Goal: Task Accomplishment & Management: Complete application form

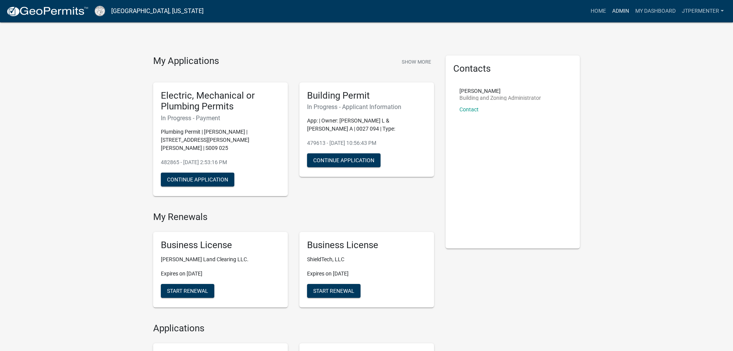
click at [620, 8] on link "Admin" at bounding box center [620, 11] width 23 height 15
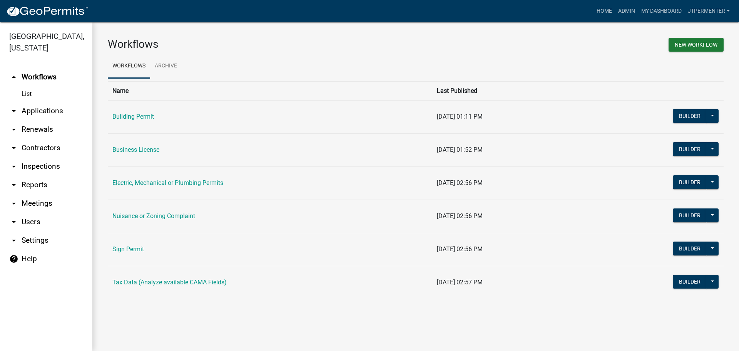
click at [148, 111] on td "Building Permit" at bounding box center [270, 116] width 325 height 33
click at [147, 113] on td "Building Permit" at bounding box center [270, 116] width 325 height 33
click at [147, 114] on link "Building Permit" at bounding box center [133, 116] width 42 height 7
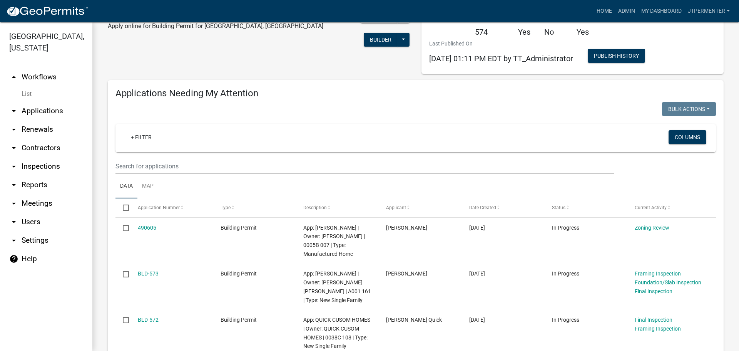
scroll to position [77, 0]
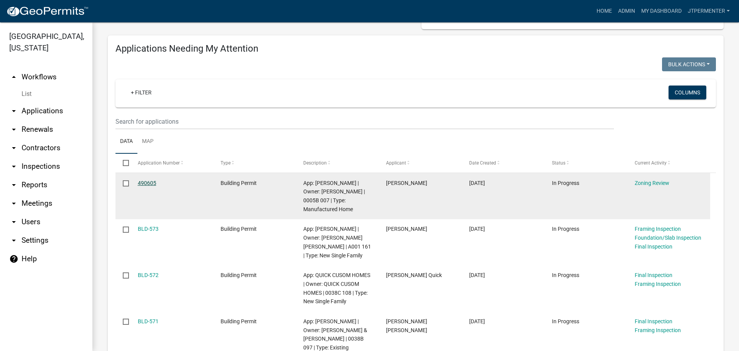
click at [147, 184] on link "490605" at bounding box center [147, 183] width 18 height 6
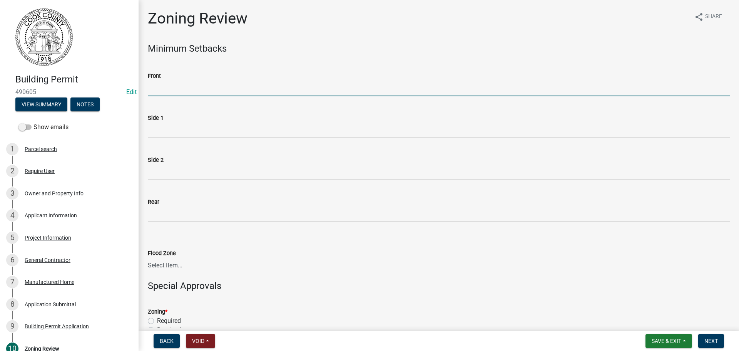
click at [168, 92] on input "Front" at bounding box center [439, 88] width 582 height 16
type input "70"
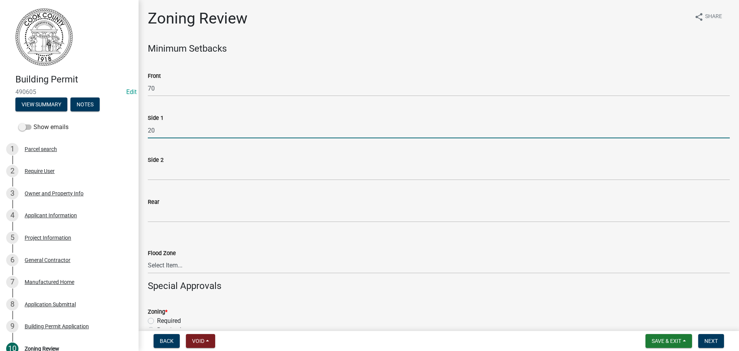
type input "20"
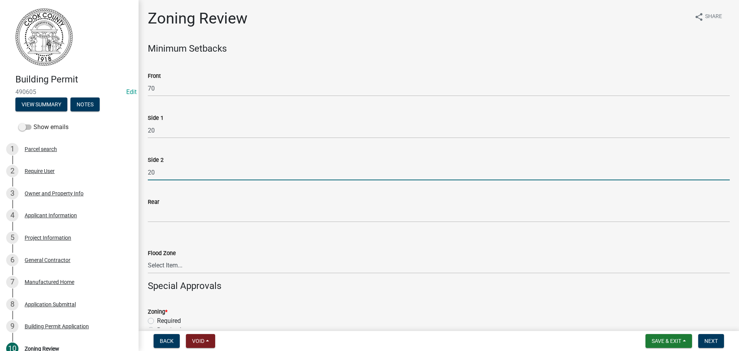
type input "20"
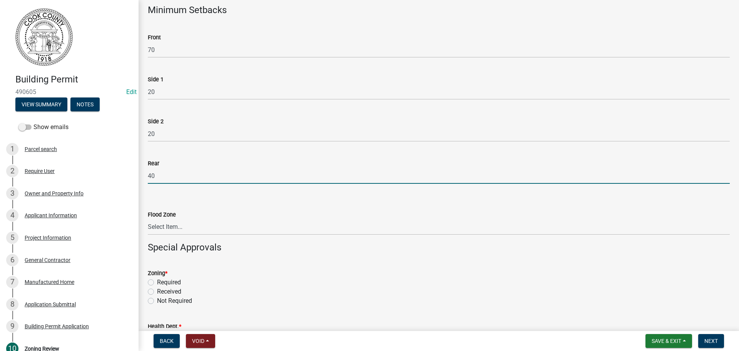
scroll to position [77, 0]
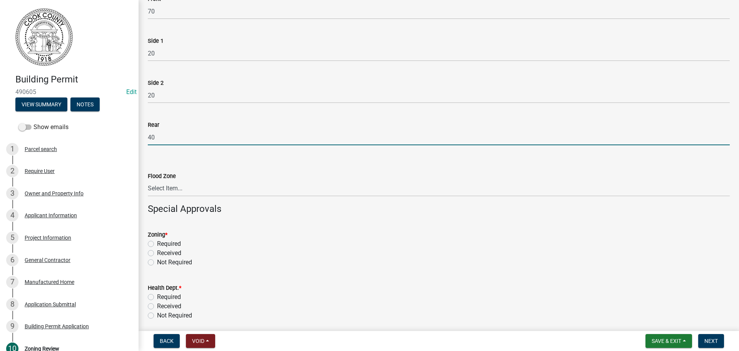
type input "40"
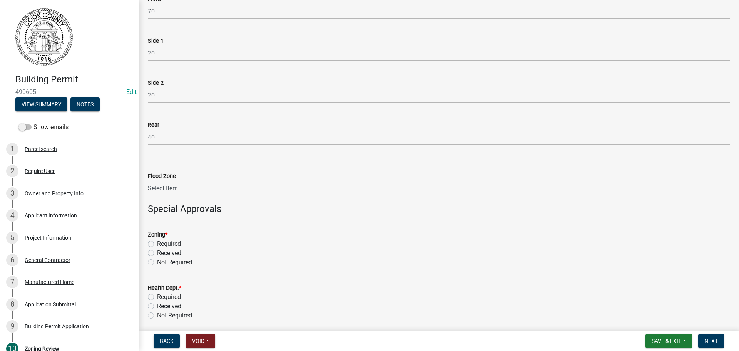
click at [167, 186] on select "Select Item... In Flood Zone Not In Flood Zone" at bounding box center [439, 189] width 582 height 16
click at [148, 181] on select "Select Item... In Flood Zone Not In Flood Zone" at bounding box center [439, 189] width 582 height 16
select select "fe63ca53-3b34-40b6-bd40-4602c5310e1c"
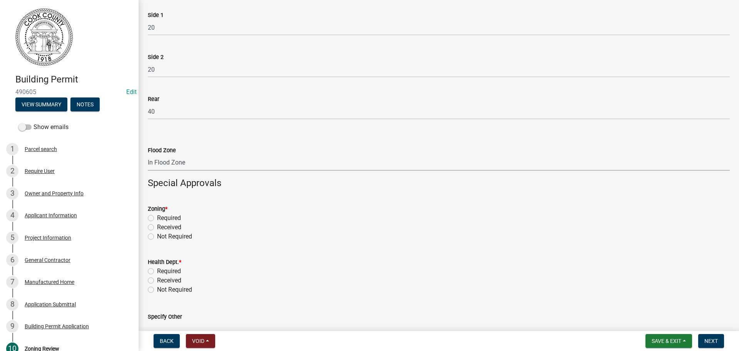
scroll to position [154, 0]
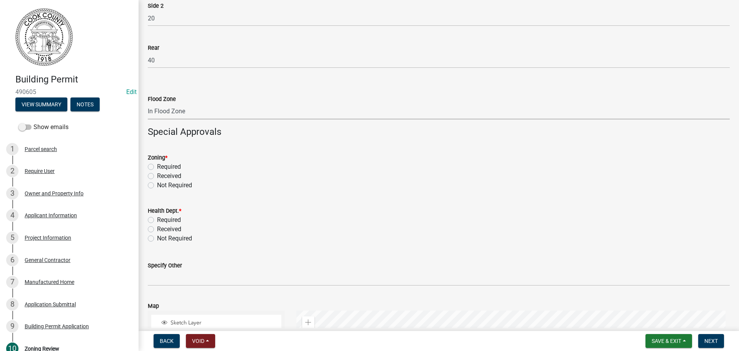
click at [157, 164] on label "Required" at bounding box center [169, 166] width 24 height 9
click at [157, 164] on input "Required" at bounding box center [159, 164] width 5 height 5
radio input "true"
click at [157, 220] on label "Required" at bounding box center [169, 219] width 24 height 9
click at [157, 220] on input "Required" at bounding box center [159, 217] width 5 height 5
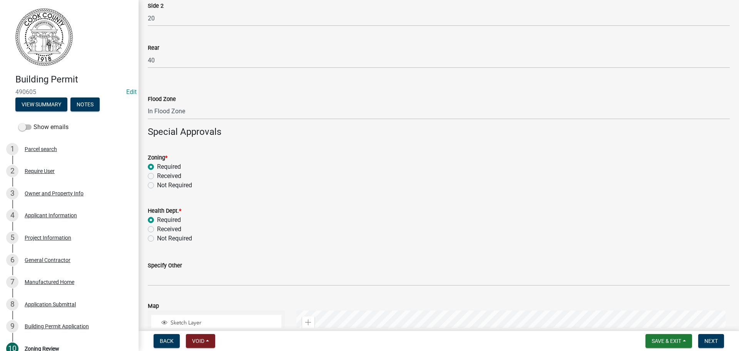
radio input "true"
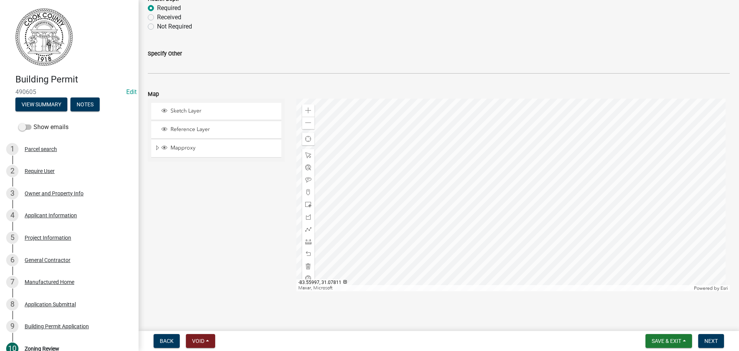
scroll to position [366, 0]
click at [704, 339] on button "Next" at bounding box center [711, 341] width 26 height 14
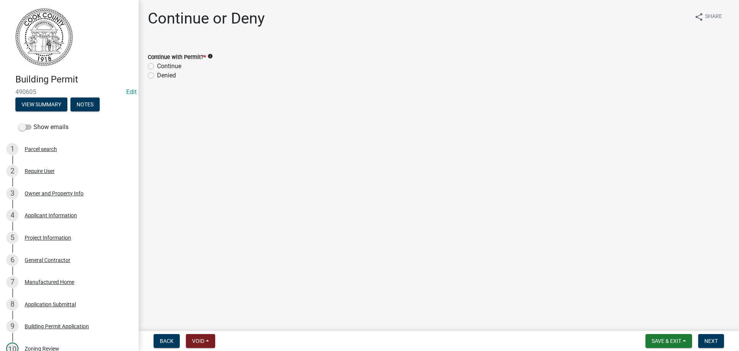
click at [157, 65] on label "Continue" at bounding box center [169, 66] width 24 height 9
click at [157, 65] on input "Continue" at bounding box center [159, 64] width 5 height 5
radio input "true"
click at [705, 340] on span "Next" at bounding box center [711, 341] width 13 height 6
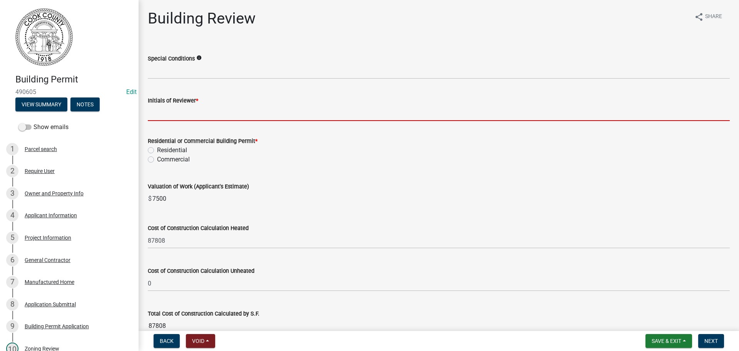
click at [179, 110] on input "Initials of Reviewer *" at bounding box center [439, 113] width 582 height 16
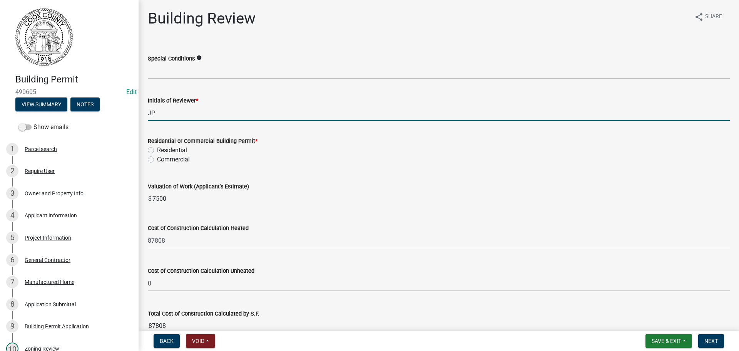
type input "JP"
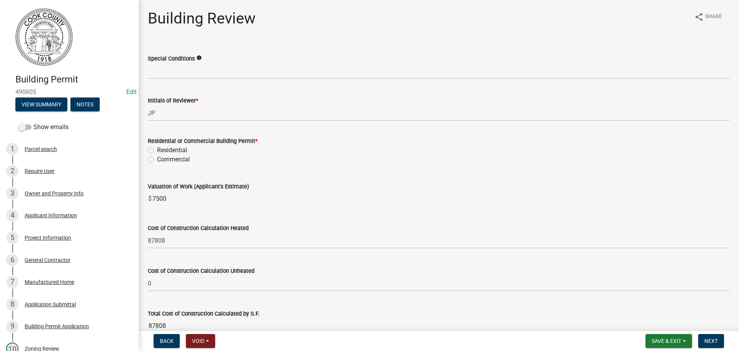
click at [157, 151] on label "Residential" at bounding box center [172, 150] width 30 height 9
click at [157, 151] on input "Residential" at bounding box center [159, 148] width 5 height 5
radio input "true"
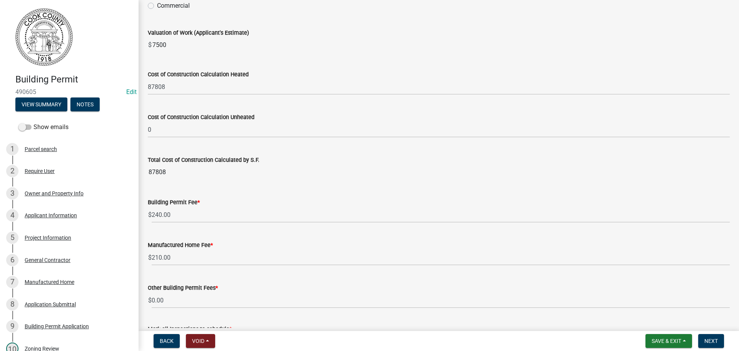
scroll to position [193, 0]
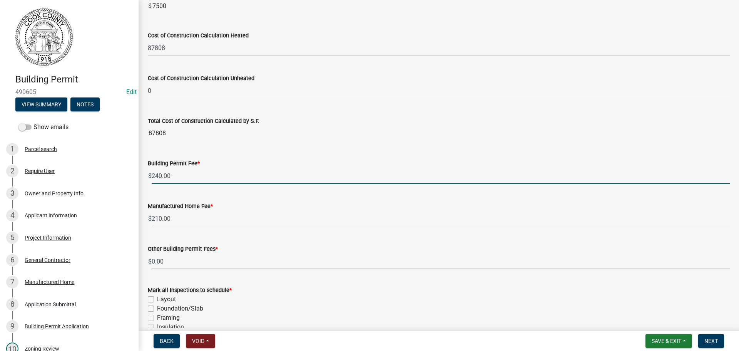
click at [152, 177] on input "240.00" at bounding box center [441, 176] width 578 height 16
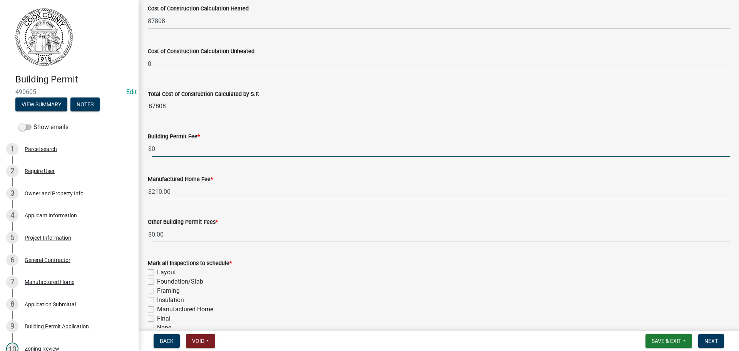
scroll to position [261, 0]
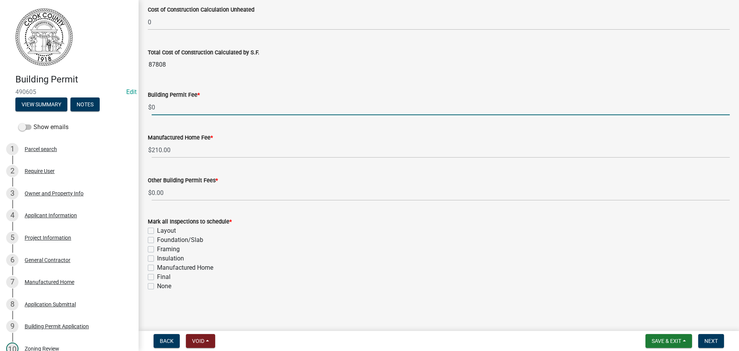
type input "0"
click at [157, 267] on label "Manufactured Home" at bounding box center [185, 267] width 56 height 9
click at [157, 267] on input "Manufactured Home" at bounding box center [159, 265] width 5 height 5
checkbox input "true"
checkbox input "false"
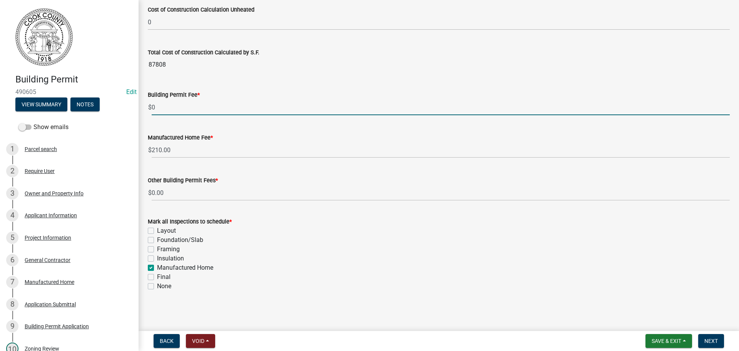
checkbox input "false"
checkbox input "true"
checkbox input "false"
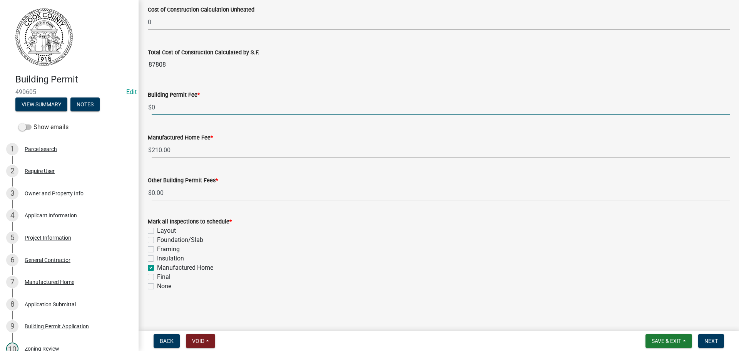
checkbox input "false"
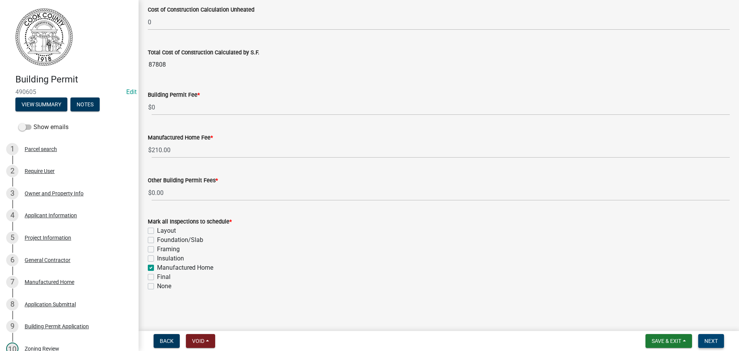
click at [716, 337] on button "Next" at bounding box center [711, 341] width 26 height 14
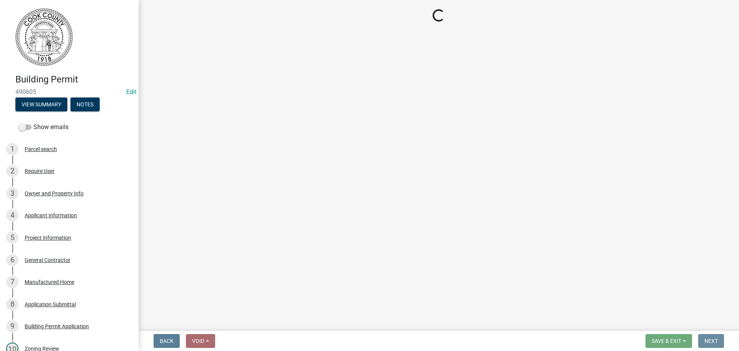
scroll to position [0, 0]
select select "3: 3"
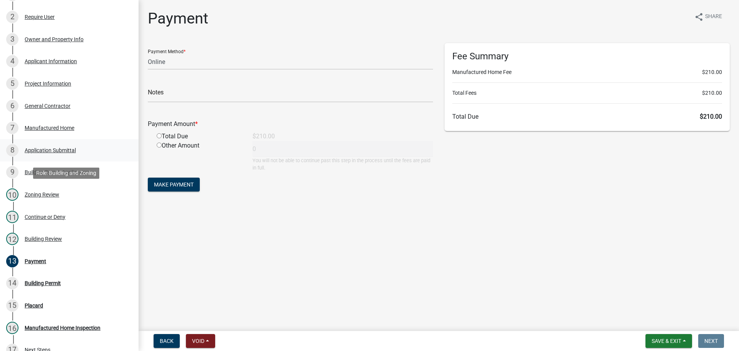
scroll to position [77, 0]
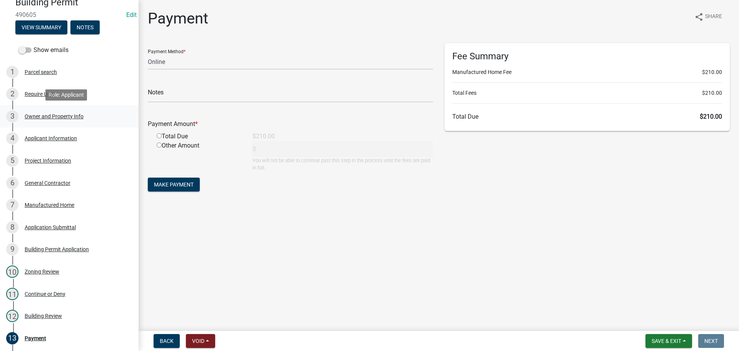
click at [45, 116] on div "Owner and Property Info" at bounding box center [54, 116] width 59 height 5
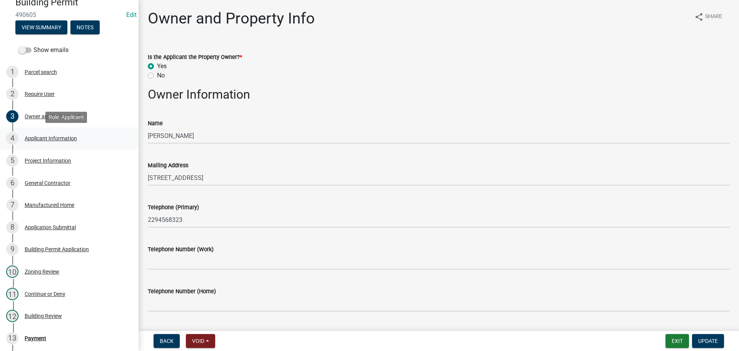
click at [44, 142] on div "4 Applicant Information" at bounding box center [66, 138] width 120 height 12
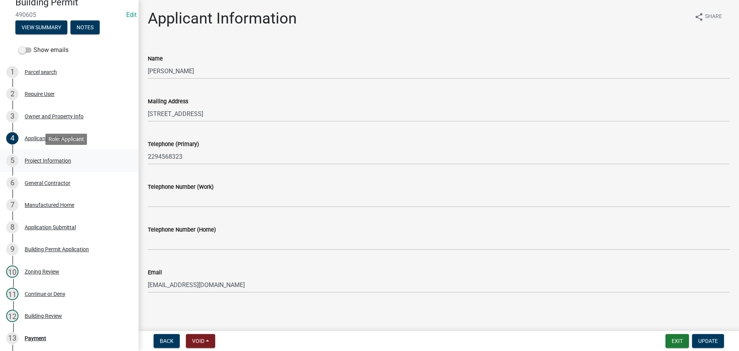
click at [41, 159] on div "Project Information" at bounding box center [48, 160] width 47 height 5
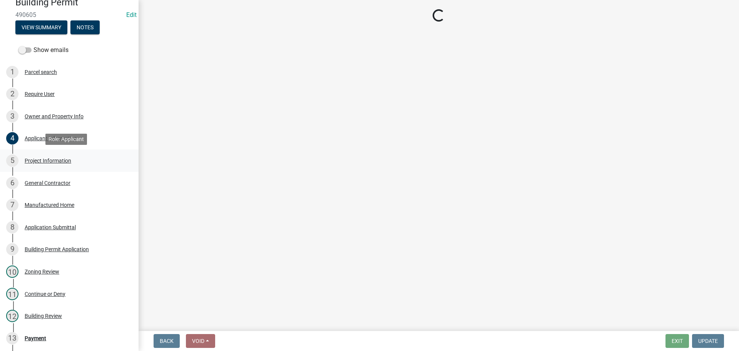
select select "00748aa1-56c2-4786-b7ff-9b3cb1d8d455"
select select "bb19ec0c-73f3-4248-83cd-0715d5cd98b2"
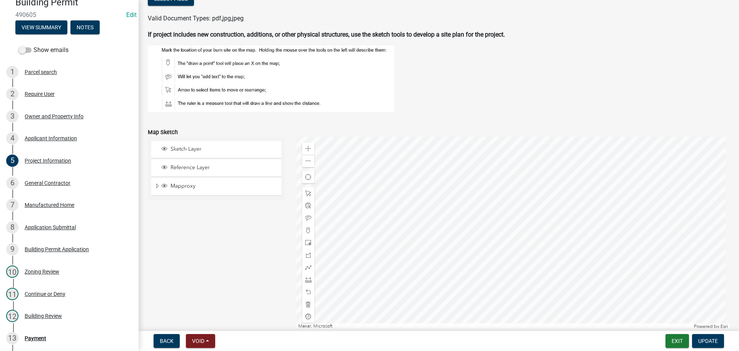
scroll to position [765, 0]
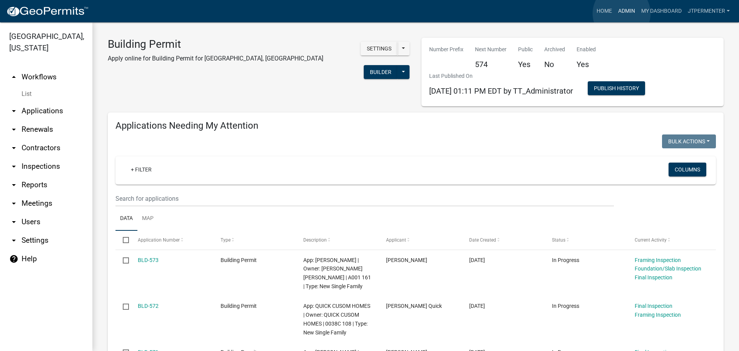
click at [622, 13] on link "Admin" at bounding box center [626, 11] width 23 height 15
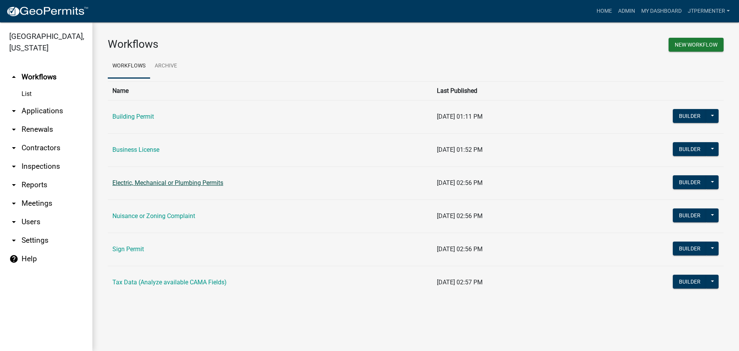
click at [137, 185] on link "Electric, Mechanical or Plumbing Permits" at bounding box center [167, 182] width 111 height 7
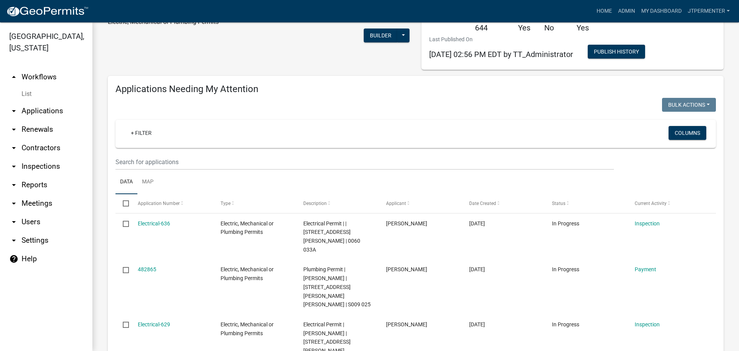
scroll to position [116, 0]
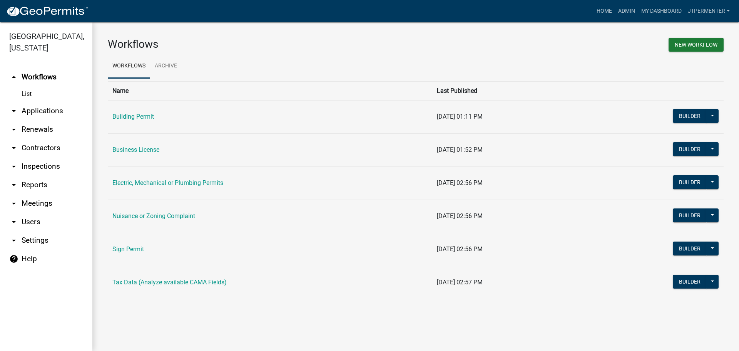
click at [147, 146] on td "Business License" at bounding box center [270, 149] width 325 height 33
click at [142, 151] on link "Business License" at bounding box center [135, 149] width 47 height 7
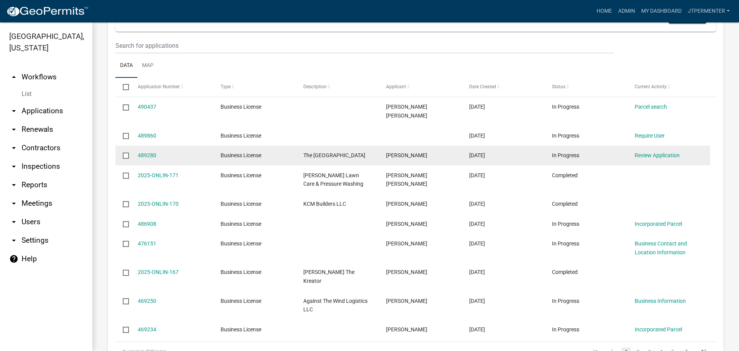
scroll to position [347, 0]
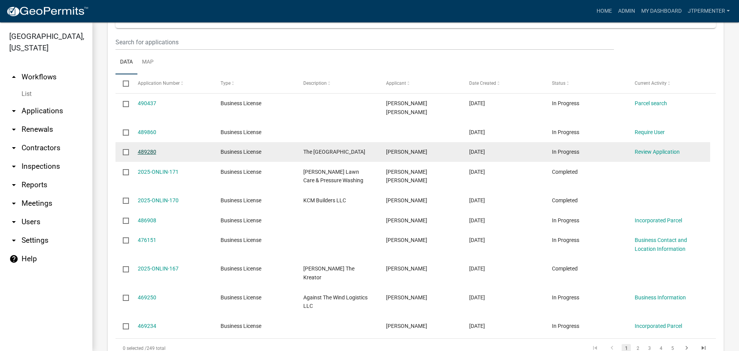
click at [144, 149] on link "489280" at bounding box center [147, 152] width 18 height 6
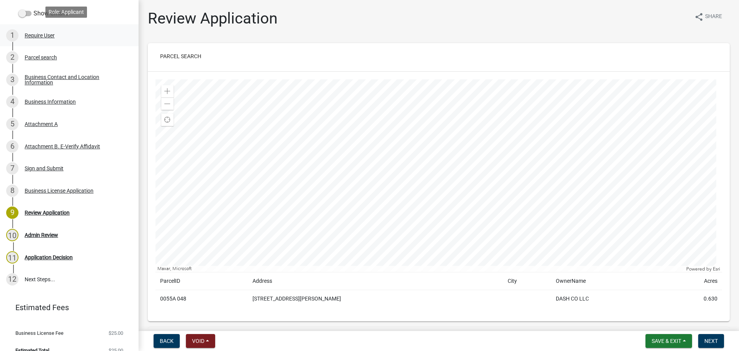
scroll to position [116, 0]
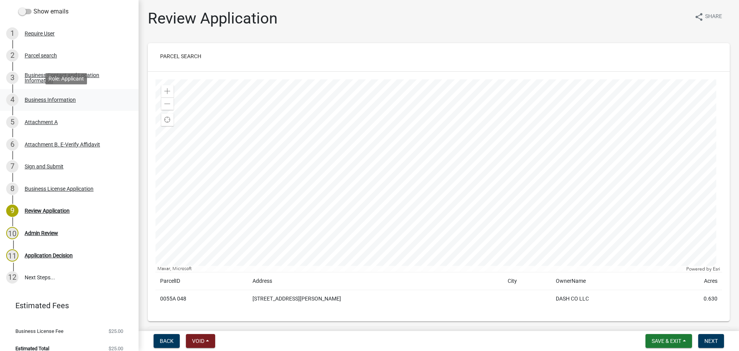
click at [60, 100] on div "Business Information" at bounding box center [50, 99] width 51 height 5
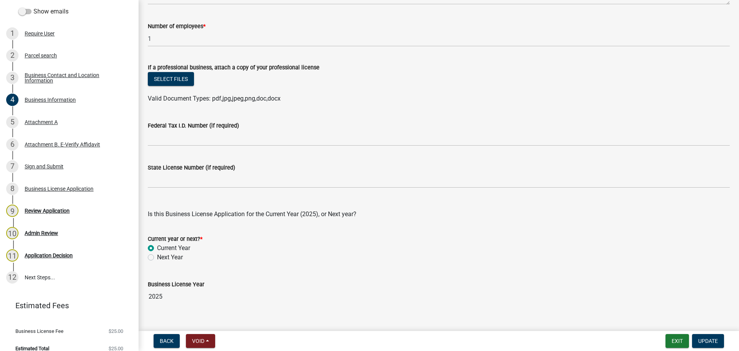
scroll to position [308, 0]
